Goal: Register for event/course

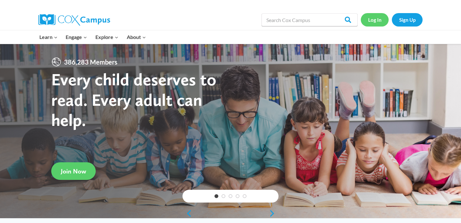
click at [380, 17] on link "Log In" at bounding box center [374, 19] width 28 height 13
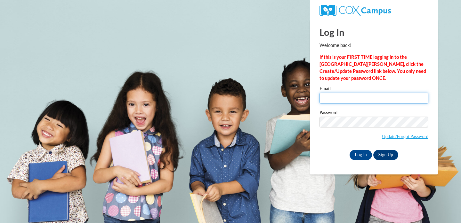
click at [332, 99] on input "Email" at bounding box center [373, 98] width 109 height 11
type input "egatzke23@alumni.uwosh.edu"
click at [375, 95] on input "egatzke23@alumni.uwosh.edu" at bounding box center [373, 98] width 109 height 11
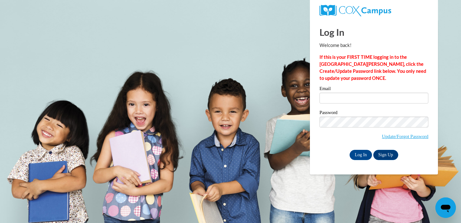
type input "gatzkee@ripon.k12.wi.us"
click at [349, 150] on input "Log In" at bounding box center [360, 155] width 22 height 10
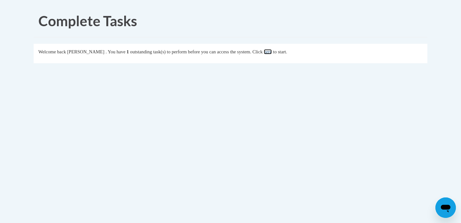
click at [272, 50] on link "here" at bounding box center [268, 51] width 8 height 5
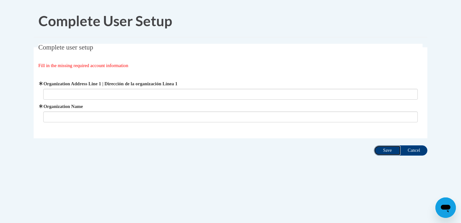
click at [390, 151] on input "Save" at bounding box center [387, 151] width 27 height 10
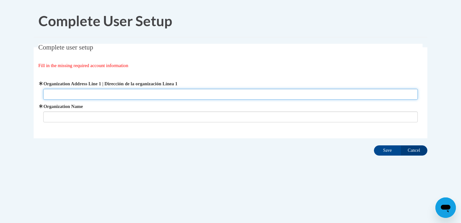
click at [265, 96] on input "Organization Address Line 1 | Dirección de la organización Línea 1" at bounding box center [230, 94] width 375 height 11
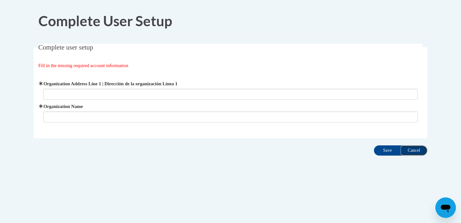
click at [413, 150] on input "Cancel" at bounding box center [413, 151] width 27 height 10
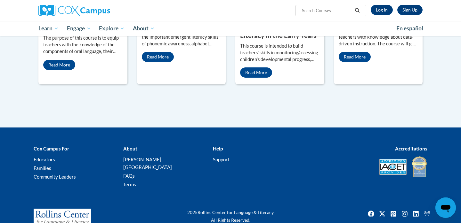
scroll to position [347, 0]
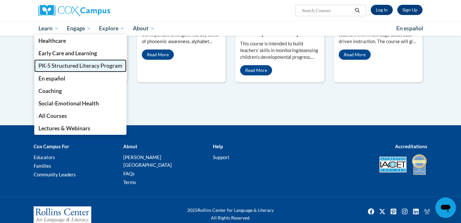
click at [66, 66] on span "PK-5 Structured Literacy Program" at bounding box center [80, 65] width 84 height 7
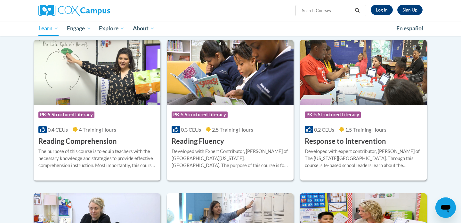
scroll to position [537, 0]
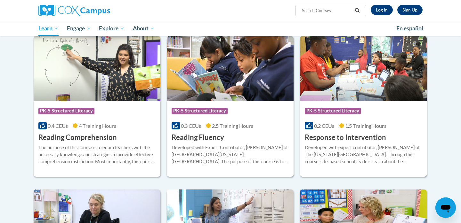
click at [85, 138] on h3 "Reading Comprehension" at bounding box center [77, 138] width 78 height 10
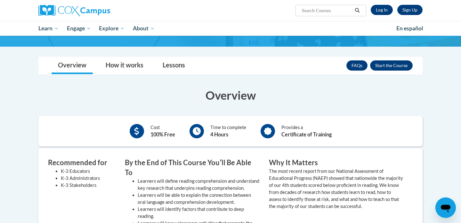
scroll to position [79, 0]
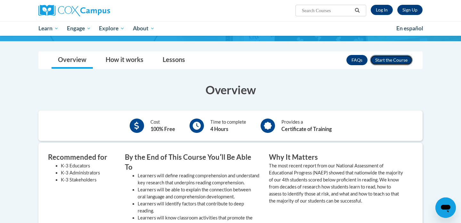
click at [392, 61] on button "Enroll" at bounding box center [391, 60] width 43 height 10
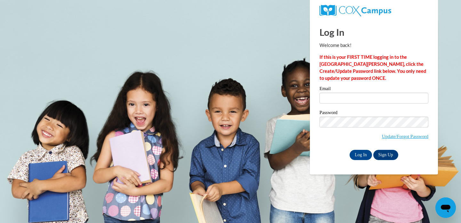
click at [353, 107] on div "Email" at bounding box center [373, 97] width 109 height 22
click at [353, 99] on input "Email" at bounding box center [373, 98] width 109 height 11
type input "gatzkee@ripon.k12.wi.us"
click at [360, 155] on input "Log In" at bounding box center [360, 155] width 22 height 10
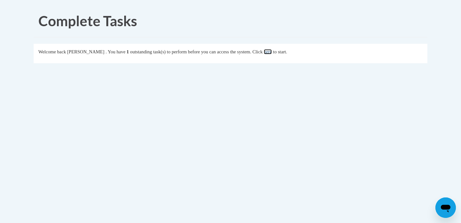
click at [272, 50] on link "here" at bounding box center [268, 51] width 8 height 5
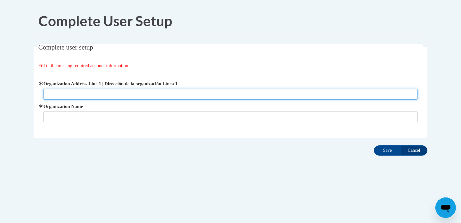
click at [118, 90] on input "Organization Address Line 1 | Dirección de la organización Línea 1" at bounding box center [230, 94] width 375 height 11
click at [188, 91] on input "Organization Address Line 1 | Dirección de la organización Línea 1" at bounding box center [230, 94] width 375 height 11
paste input "100 Ringstad Dr, Ripon, WI 54971"
type input "100 Ringstad Dr, Ripon, WI 54971"
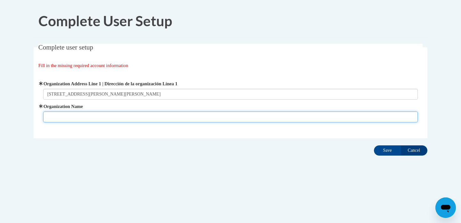
click at [183, 117] on input "Organization Name" at bounding box center [230, 117] width 375 height 11
type input "Barlow Park Elementary School"
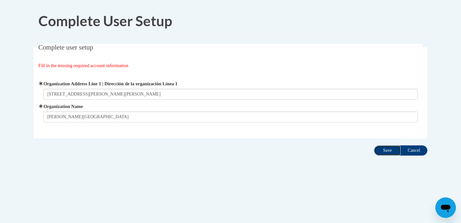
click at [388, 152] on input "Save" at bounding box center [387, 151] width 27 height 10
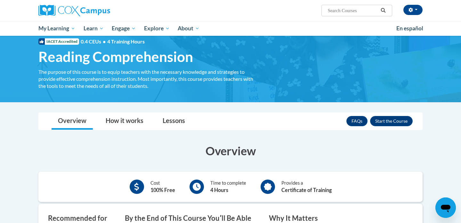
scroll to position [15, 0]
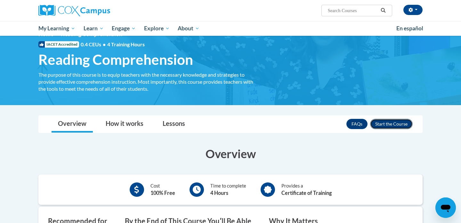
click at [391, 124] on button "Enroll" at bounding box center [391, 124] width 43 height 10
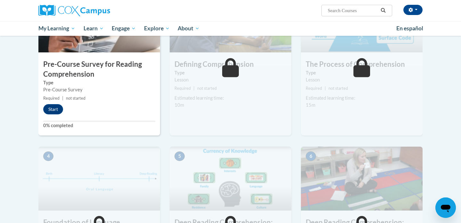
scroll to position [183, 0]
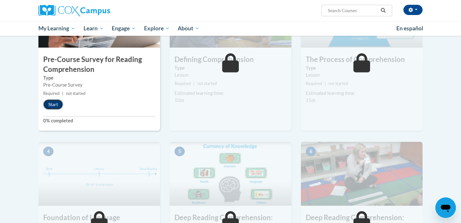
click at [55, 105] on button "Start" at bounding box center [53, 104] width 20 height 10
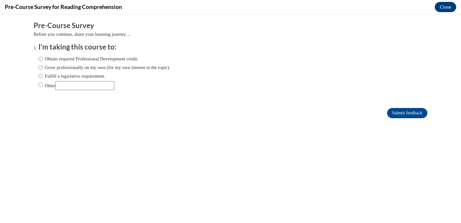
scroll to position [0, 0]
click at [82, 78] on label "Fulfill a legislative requirement." at bounding box center [71, 76] width 67 height 7
click at [43, 78] on input "Fulfill a legislative requirement." at bounding box center [40, 76] width 4 height 7
radio input "true"
click at [414, 112] on input "Submit feedback" at bounding box center [407, 113] width 40 height 10
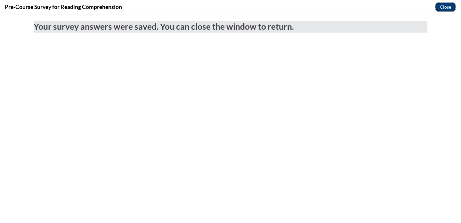
click at [441, 5] on button "Close" at bounding box center [444, 7] width 21 height 10
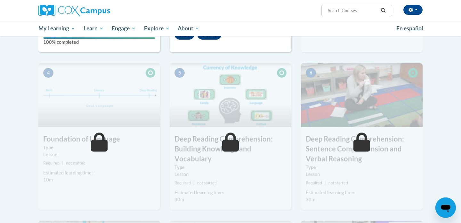
scroll to position [26, 0]
